Goal: Task Accomplishment & Management: Manage account settings

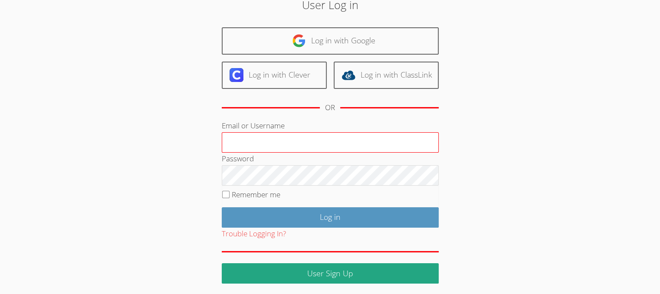
scroll to position [43, 0]
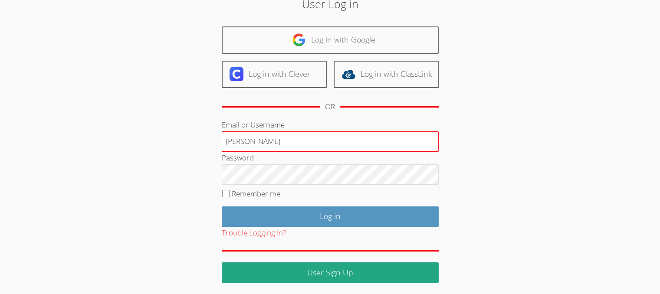
type input "[PERSON_NAME]"
click at [282, 143] on input "[PERSON_NAME]" at bounding box center [330, 141] width 217 height 21
click at [222, 190] on input "Remember me" at bounding box center [225, 193] width 7 height 7
checkbox input "true"
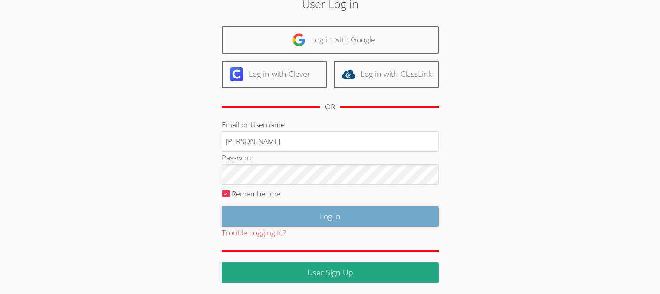
click at [260, 215] on input "Log in" at bounding box center [330, 216] width 217 height 20
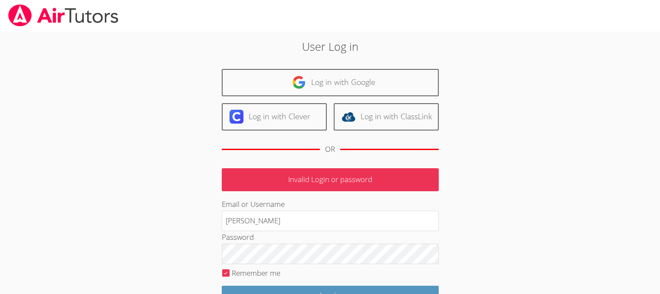
scroll to position [79, 0]
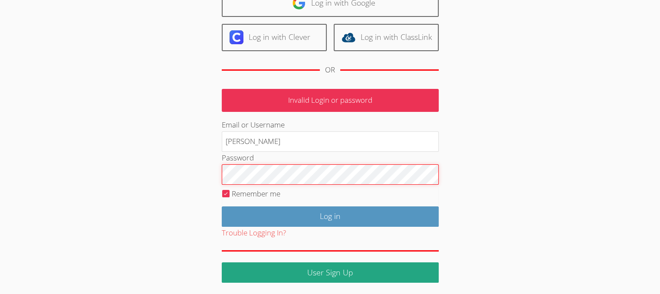
click at [222, 206] on input "Log in" at bounding box center [330, 216] width 217 height 20
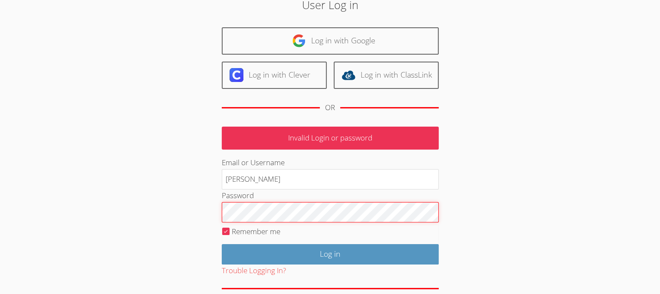
scroll to position [43, 0]
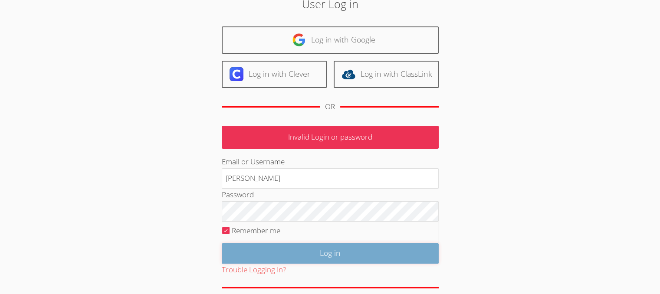
click at [397, 246] on input "Log in" at bounding box center [330, 253] width 217 height 20
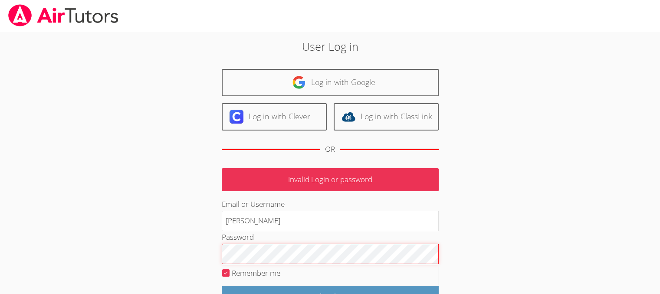
scroll to position [29, 0]
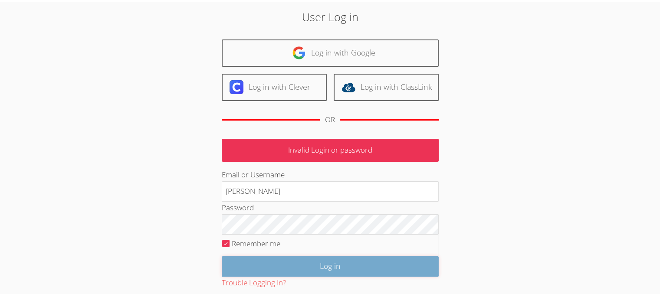
click at [361, 263] on input "Log in" at bounding box center [330, 266] width 217 height 20
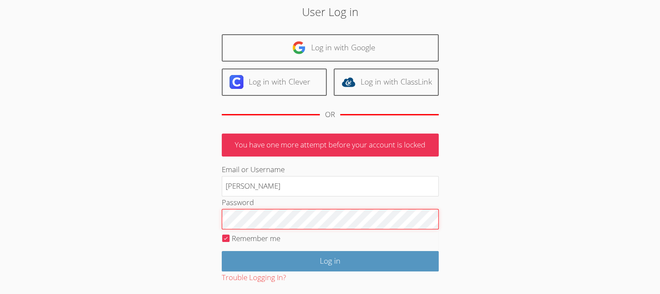
scroll to position [36, 0]
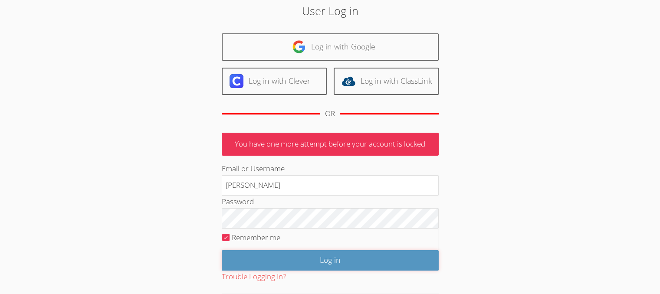
click at [340, 252] on input "Log in" at bounding box center [330, 260] width 217 height 20
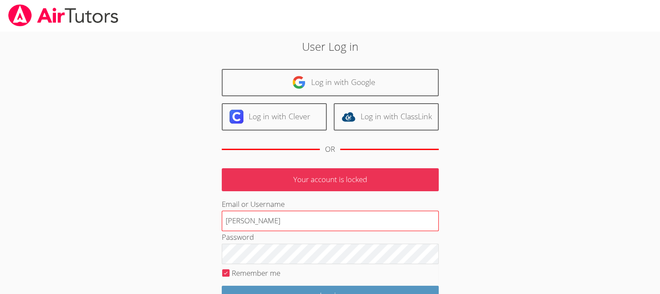
scroll to position [79, 0]
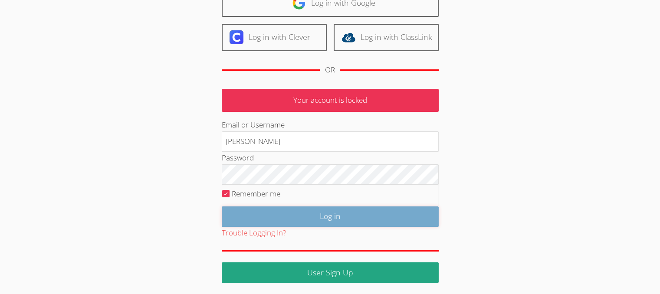
click at [332, 220] on input "Log in" at bounding box center [330, 216] width 217 height 20
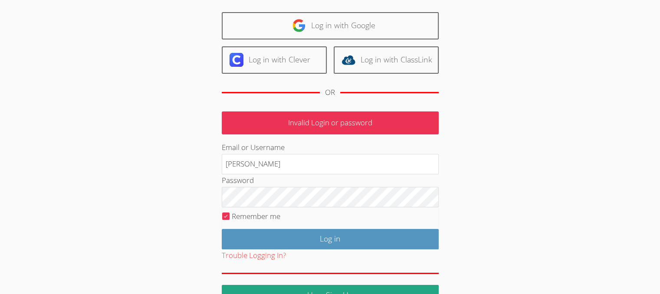
scroll to position [61, 0]
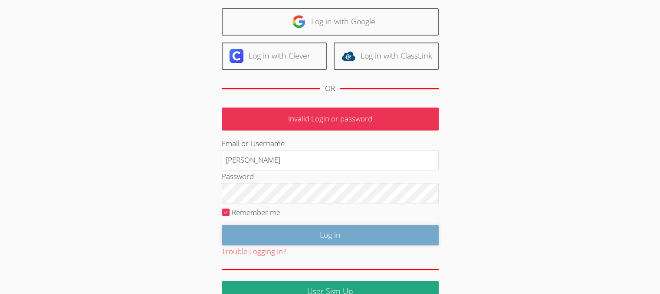
click at [283, 233] on input "Log in" at bounding box center [330, 235] width 217 height 20
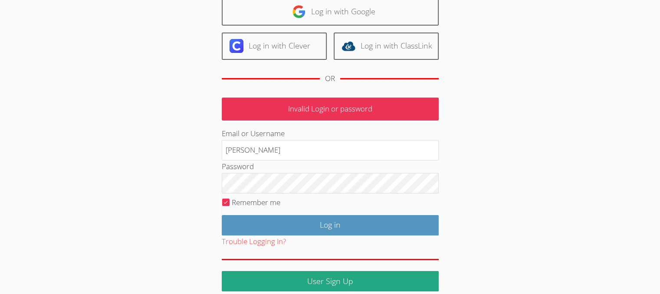
scroll to position [71, 0]
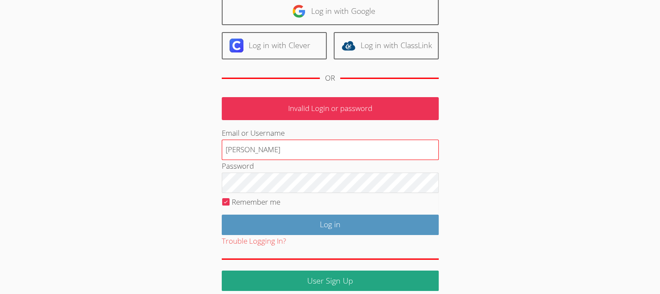
click at [232, 151] on input "[PERSON_NAME]" at bounding box center [330, 150] width 217 height 21
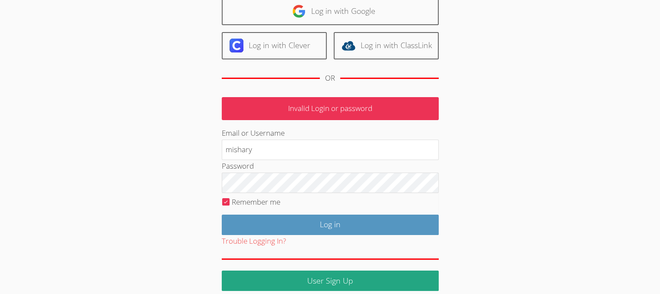
type input "mishary"
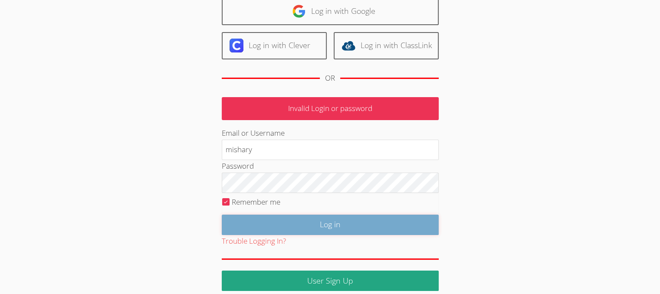
click at [290, 226] on input "Log in" at bounding box center [330, 225] width 217 height 20
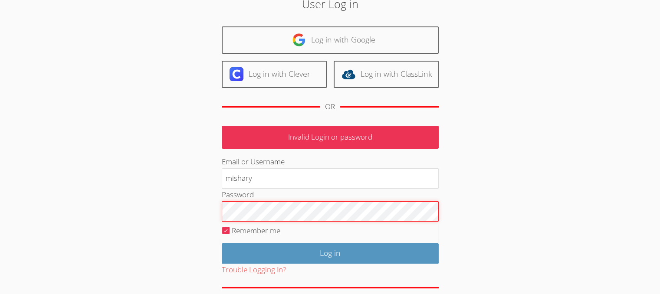
scroll to position [75, 0]
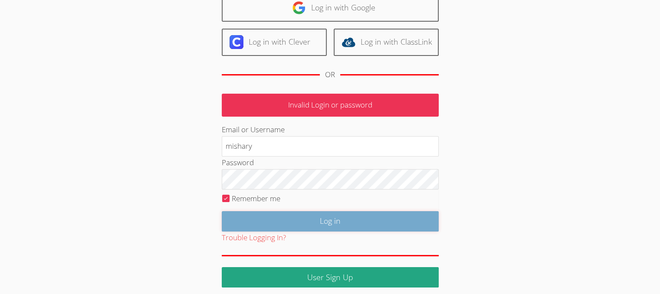
click at [294, 215] on input "Log in" at bounding box center [330, 221] width 217 height 20
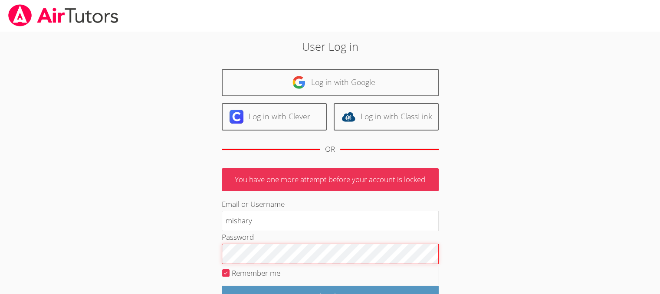
scroll to position [79, 0]
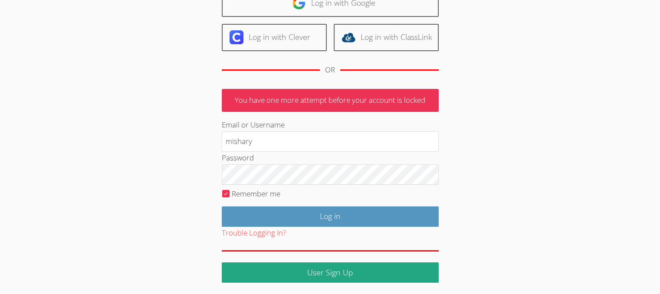
click at [468, 130] on div "User Log in Log in with Google Log in with Clever Log in with ClassLink OR You …" at bounding box center [330, 121] width 356 height 324
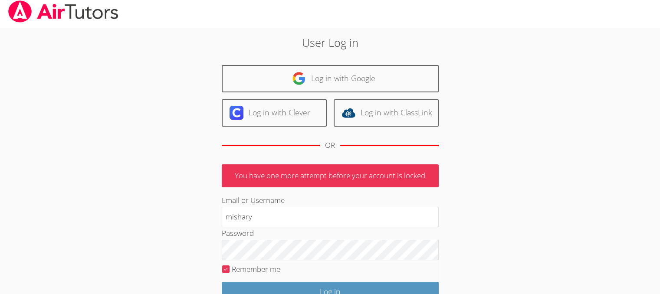
scroll to position [0, 0]
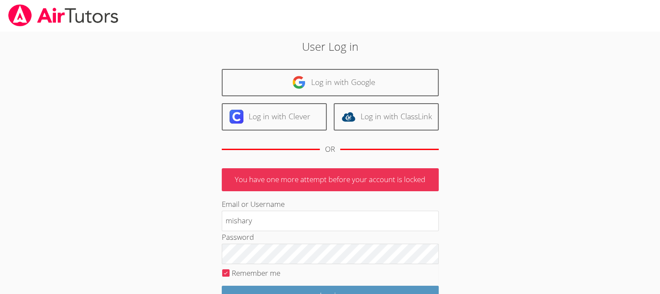
click at [630, 91] on body "User Log in Log in with Google Log in with Clever Log in with ClassLink OR You …" at bounding box center [330, 147] width 660 height 294
